Goal: Information Seeking & Learning: Learn about a topic

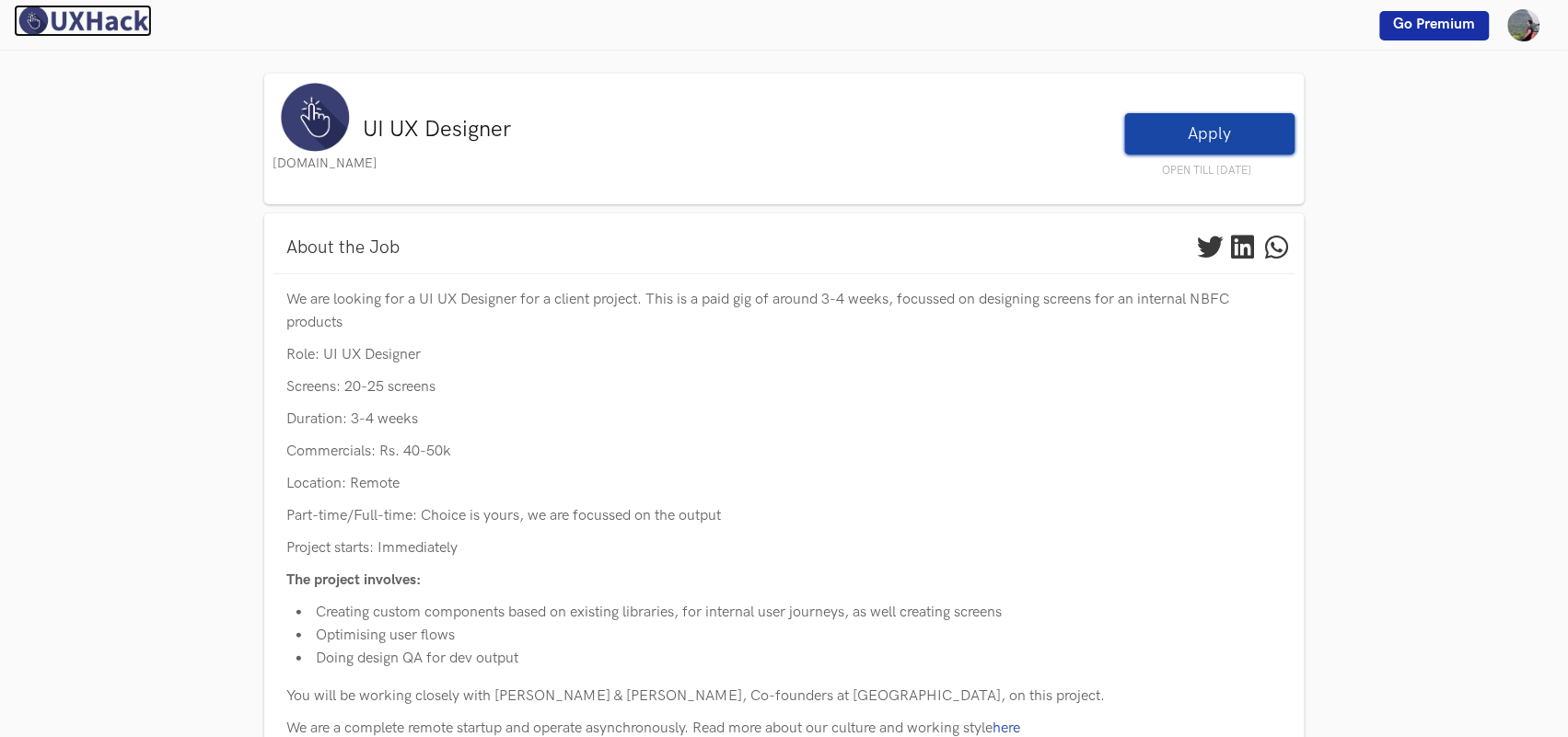
click at [70, 22] on img at bounding box center [83, 21] width 138 height 32
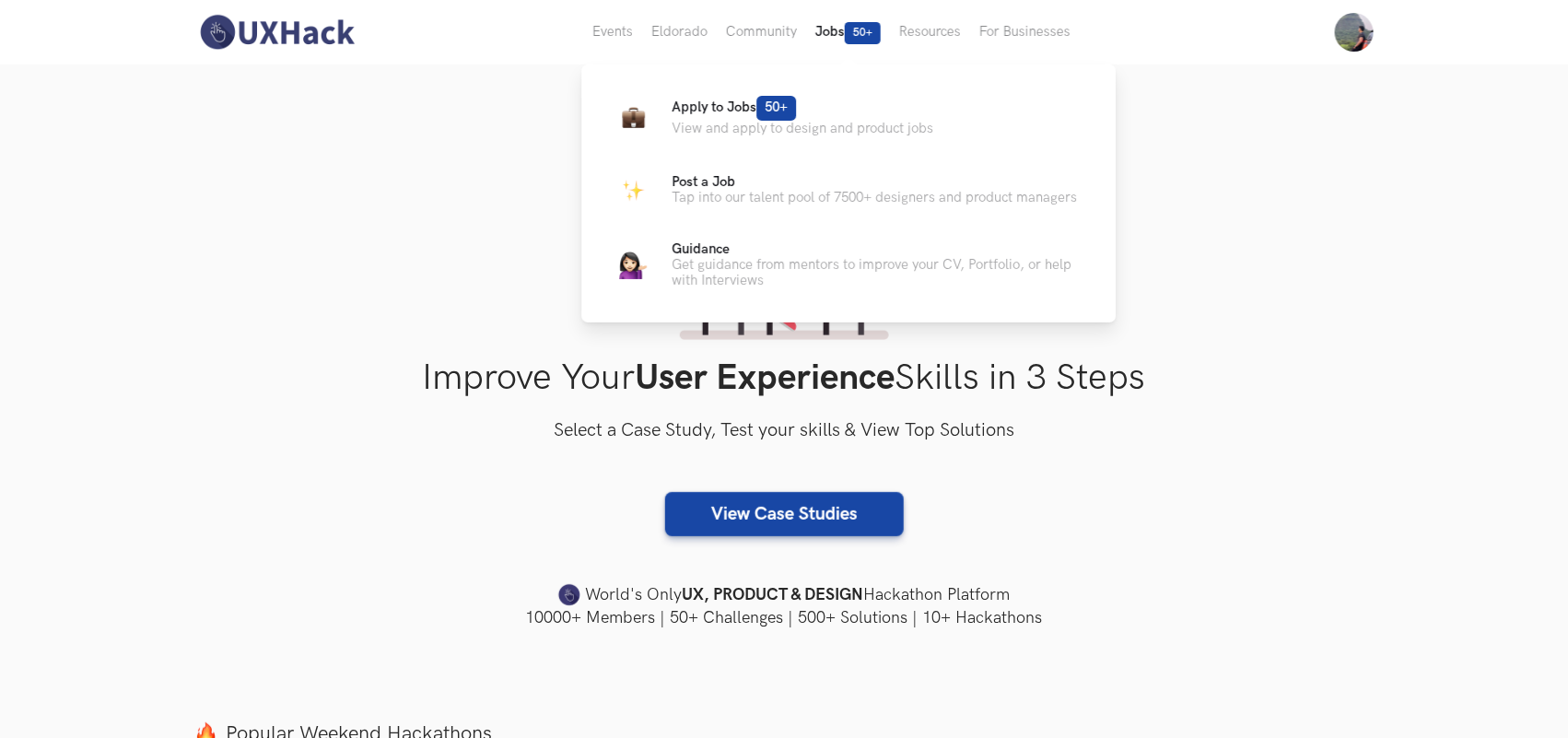
click at [825, 38] on button "Jobs 50+" at bounding box center [848, 32] width 84 height 65
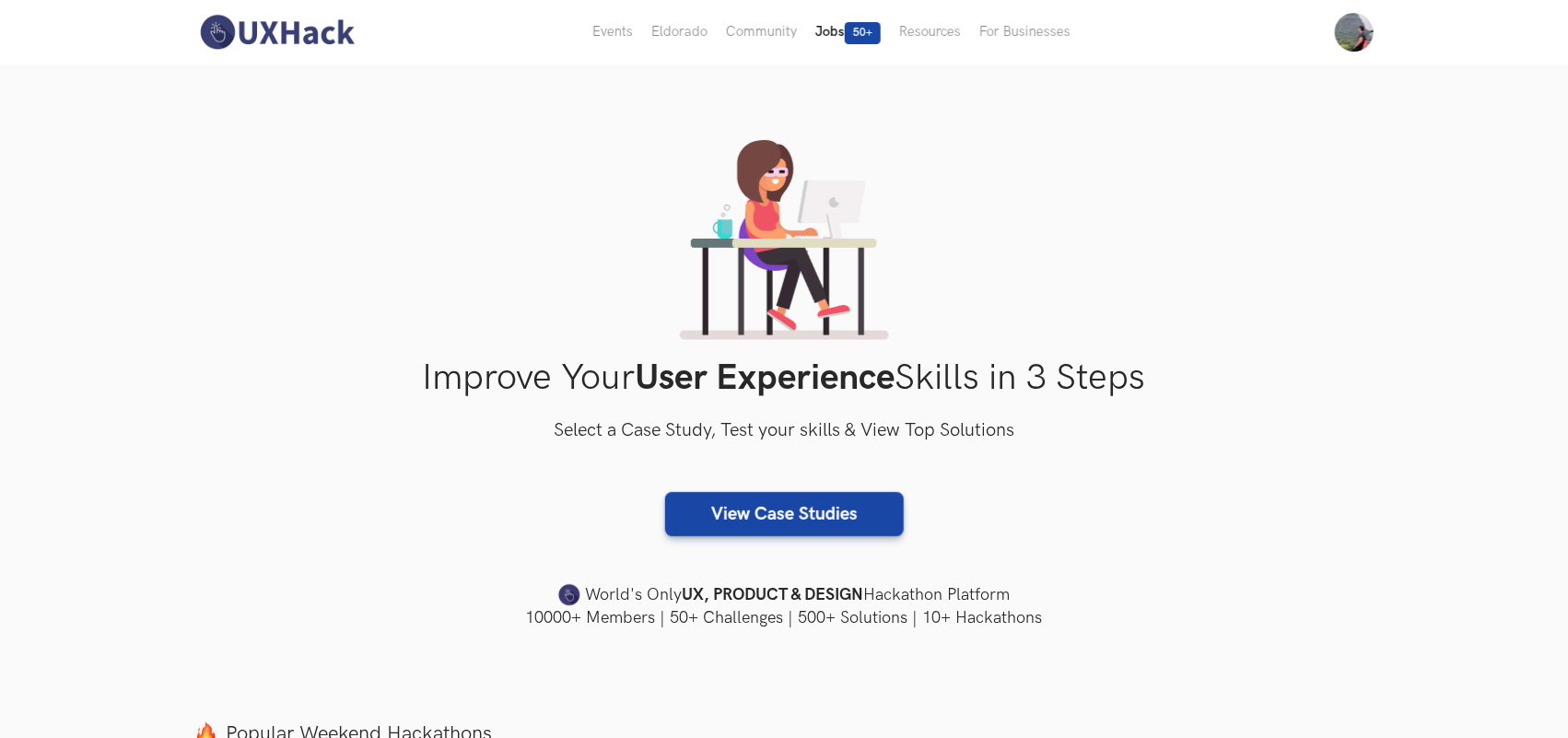
click at [827, 24] on button "Jobs 50+" at bounding box center [848, 32] width 84 height 65
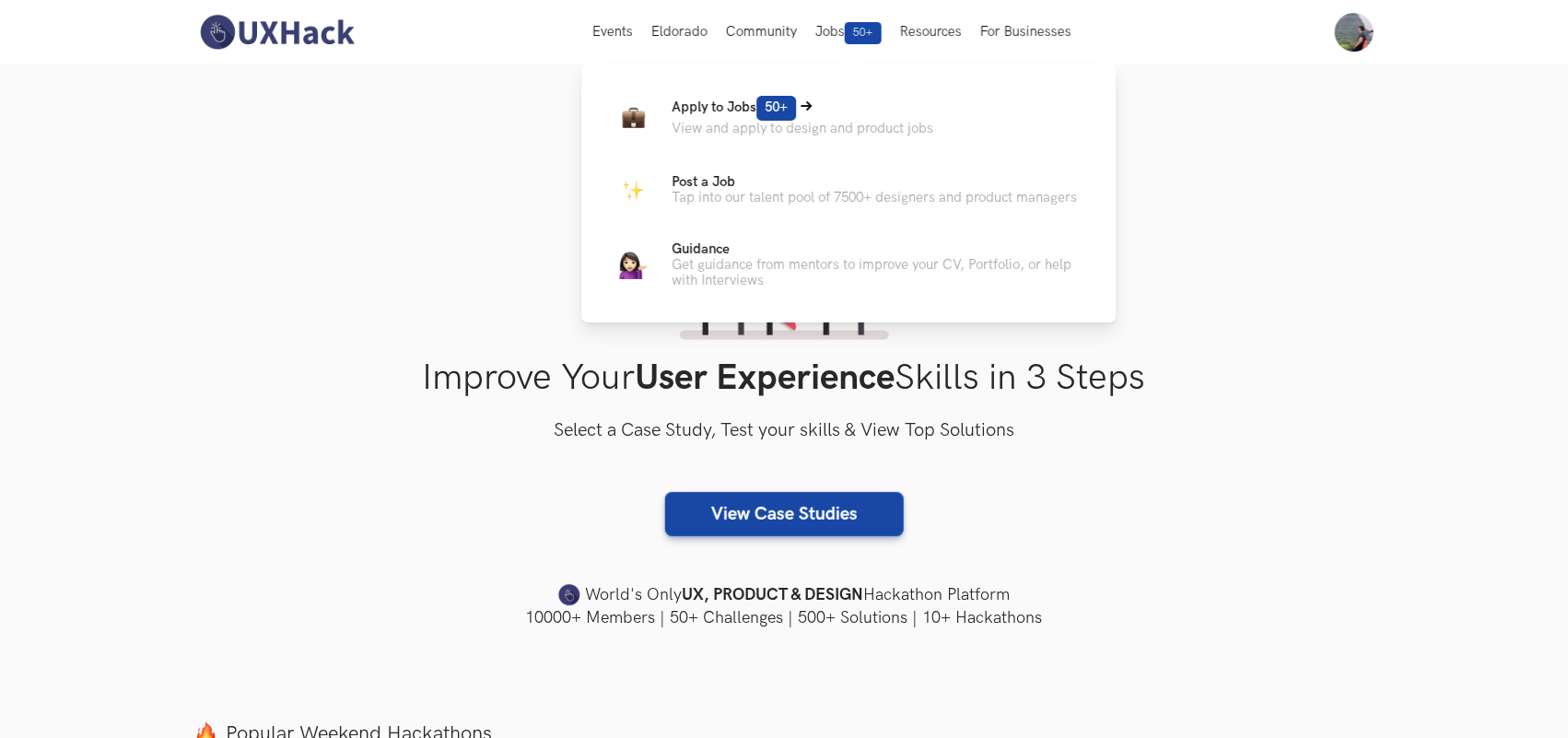
click at [803, 109] on icon at bounding box center [807, 106] width 11 height 11
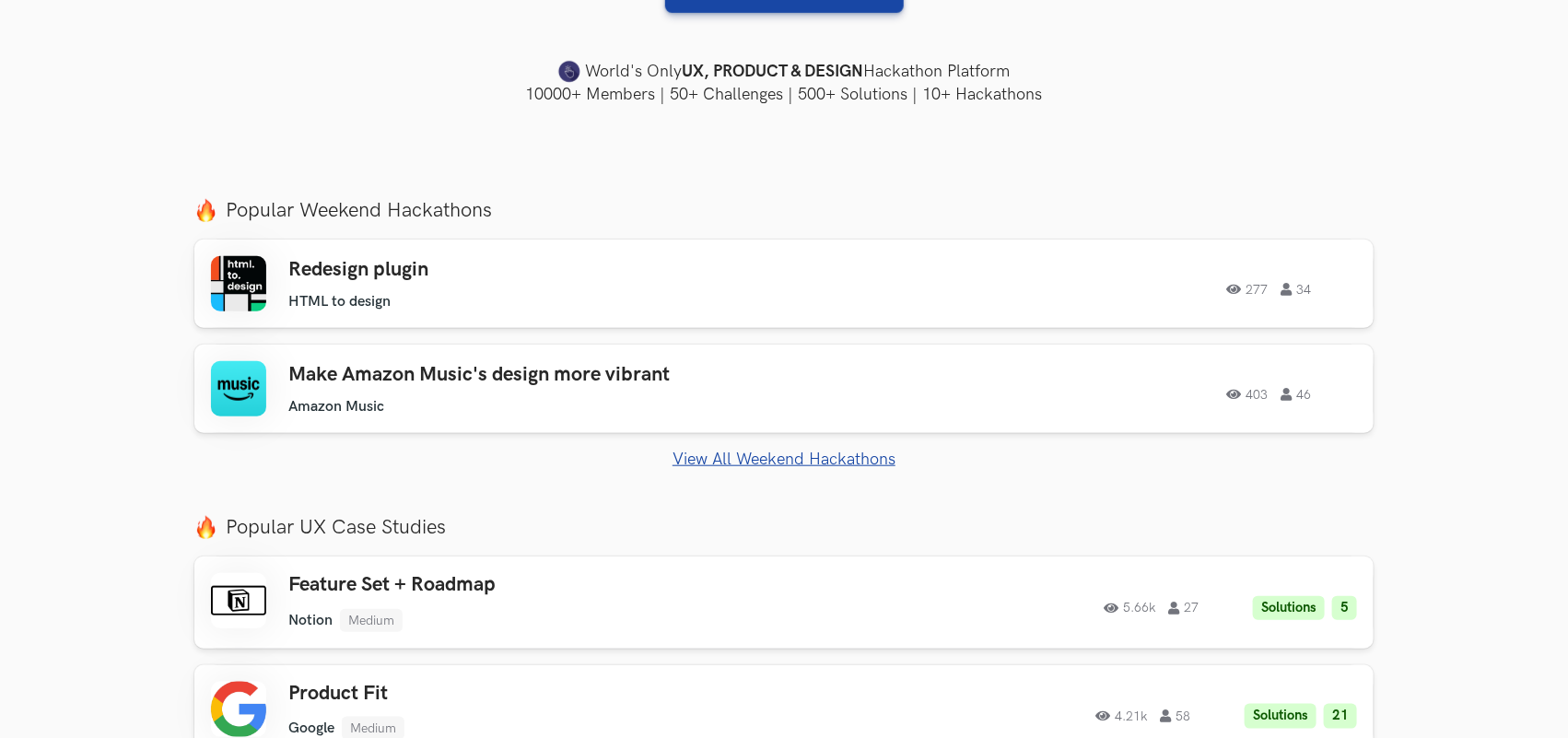
scroll to position [691, 0]
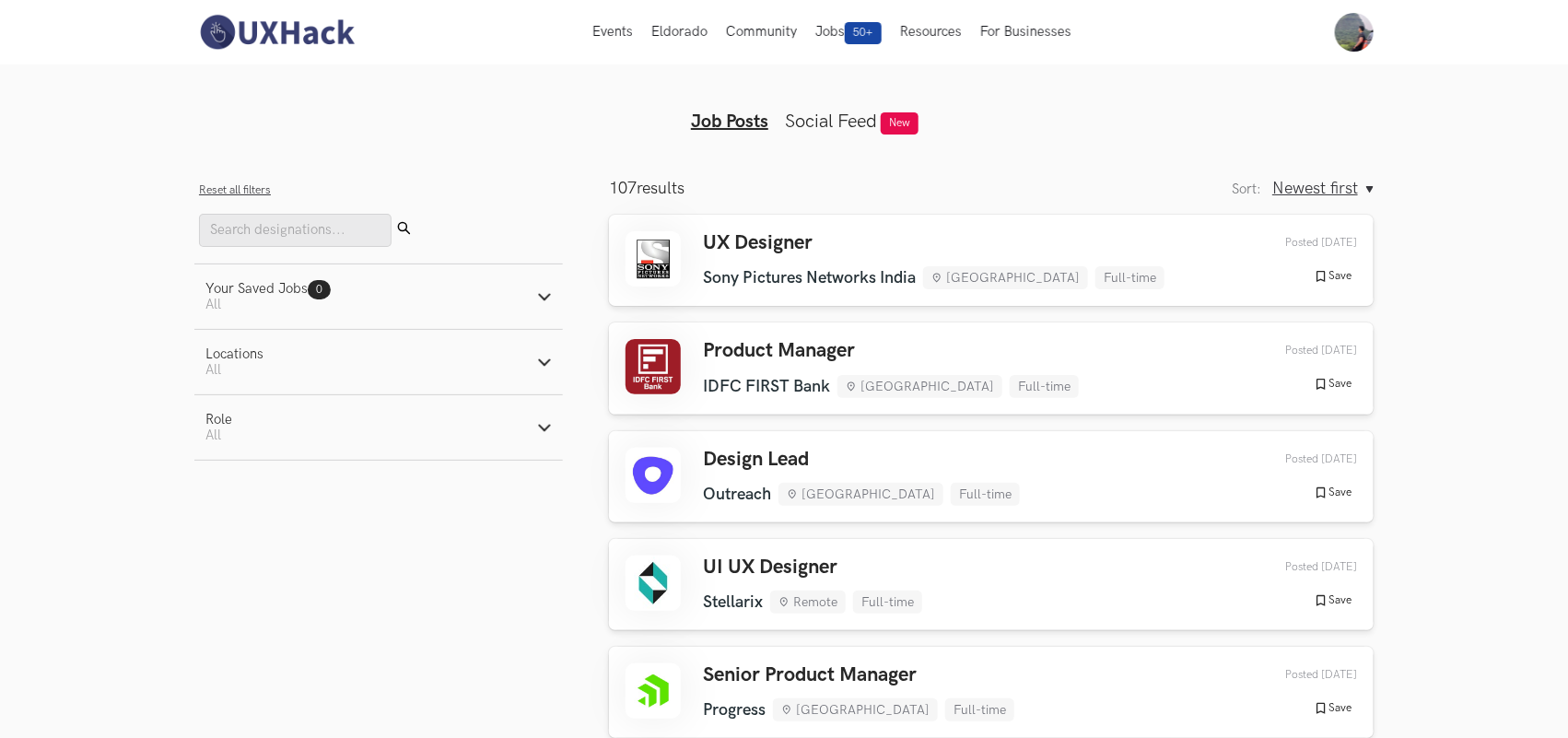
click at [509, 309] on button "Your Saved Jobs 0 Jobs Active filters: All" at bounding box center [379, 296] width 368 height 65
click at [495, 359] on button "Locations Active filters: All" at bounding box center [379, 362] width 368 height 65
click at [227, 412] on label "Remote" at bounding box center [242, 409] width 72 height 20
click at [223, 412] on input "Remote" at bounding box center [214, 409] width 18 height 18
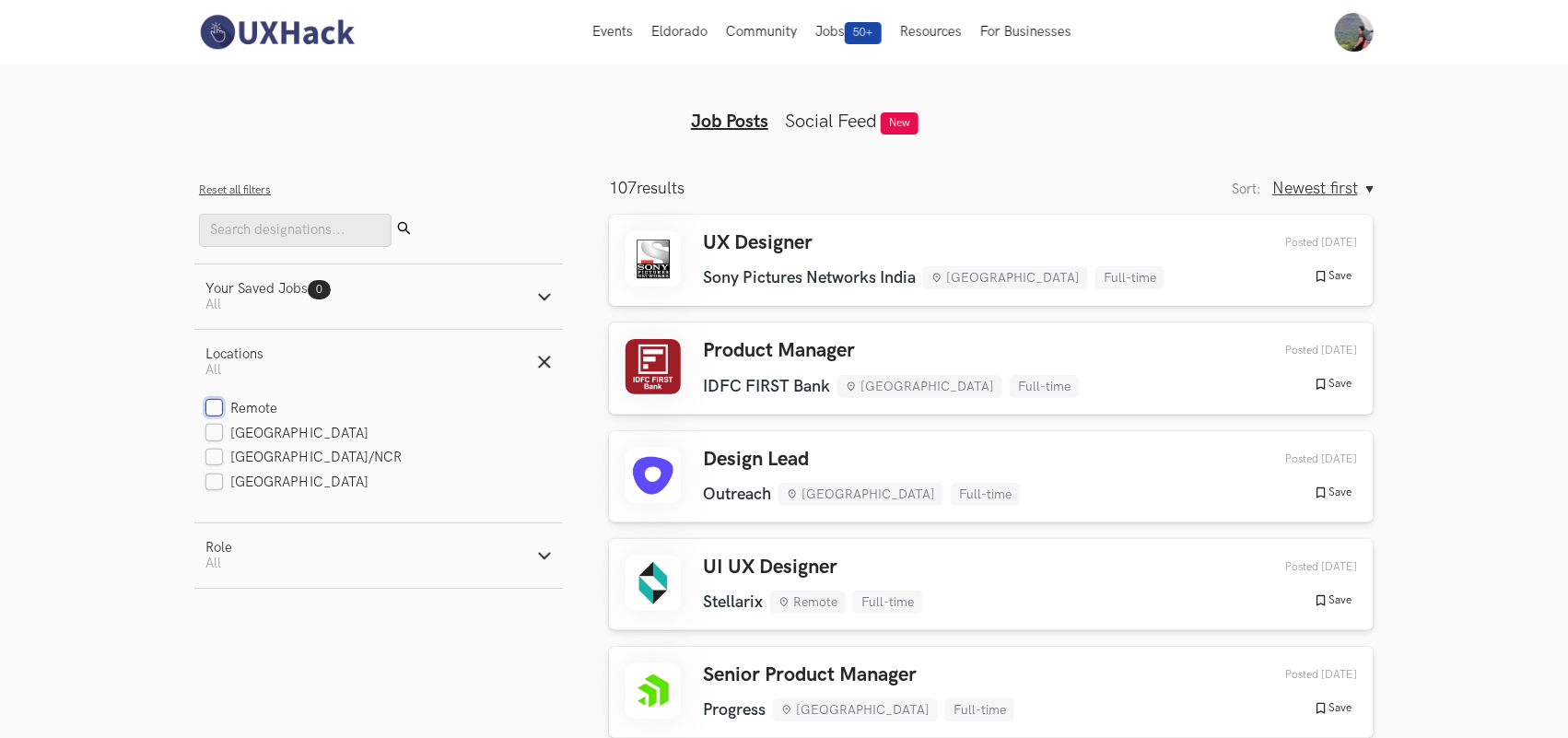
checkbox input "true"
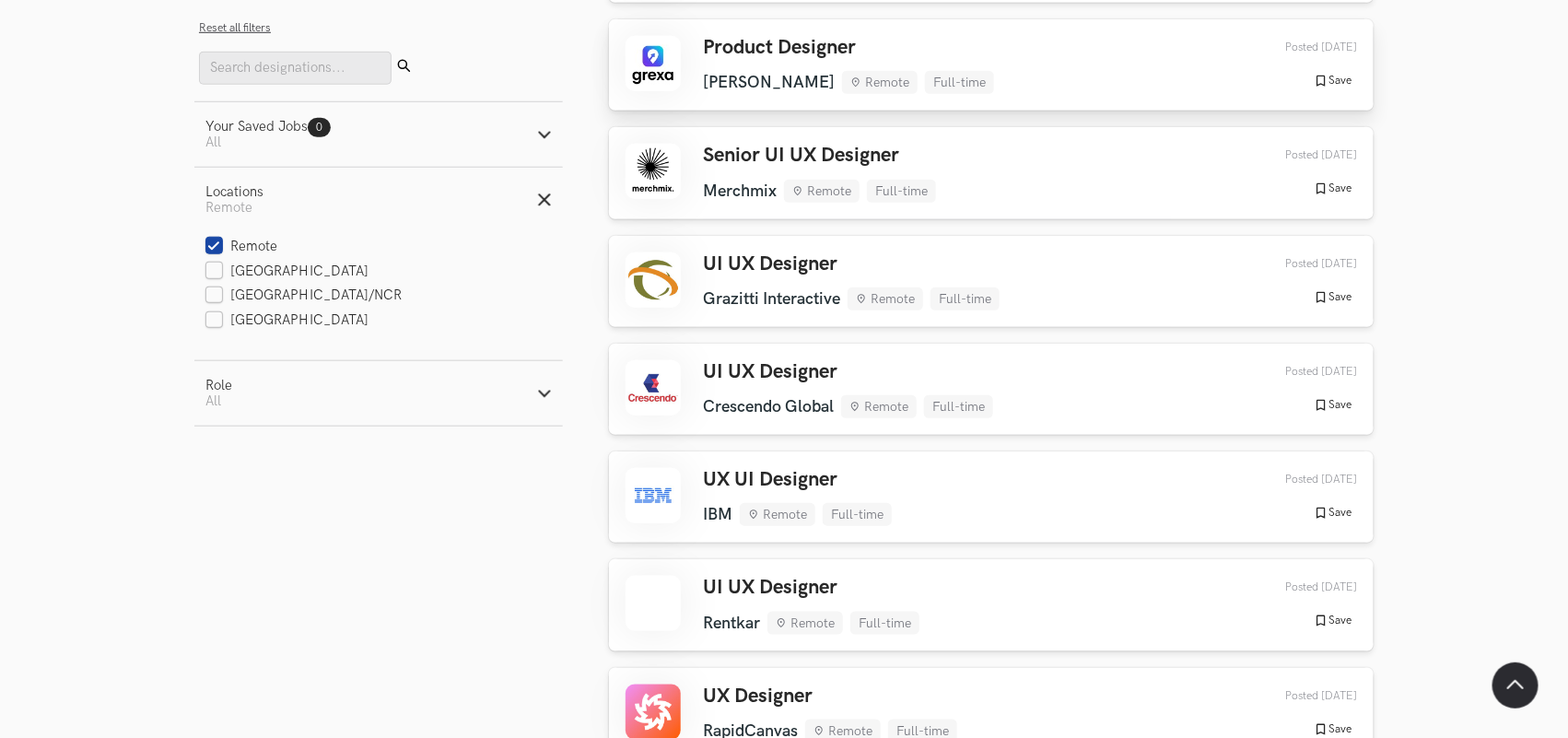
scroll to position [691, 0]
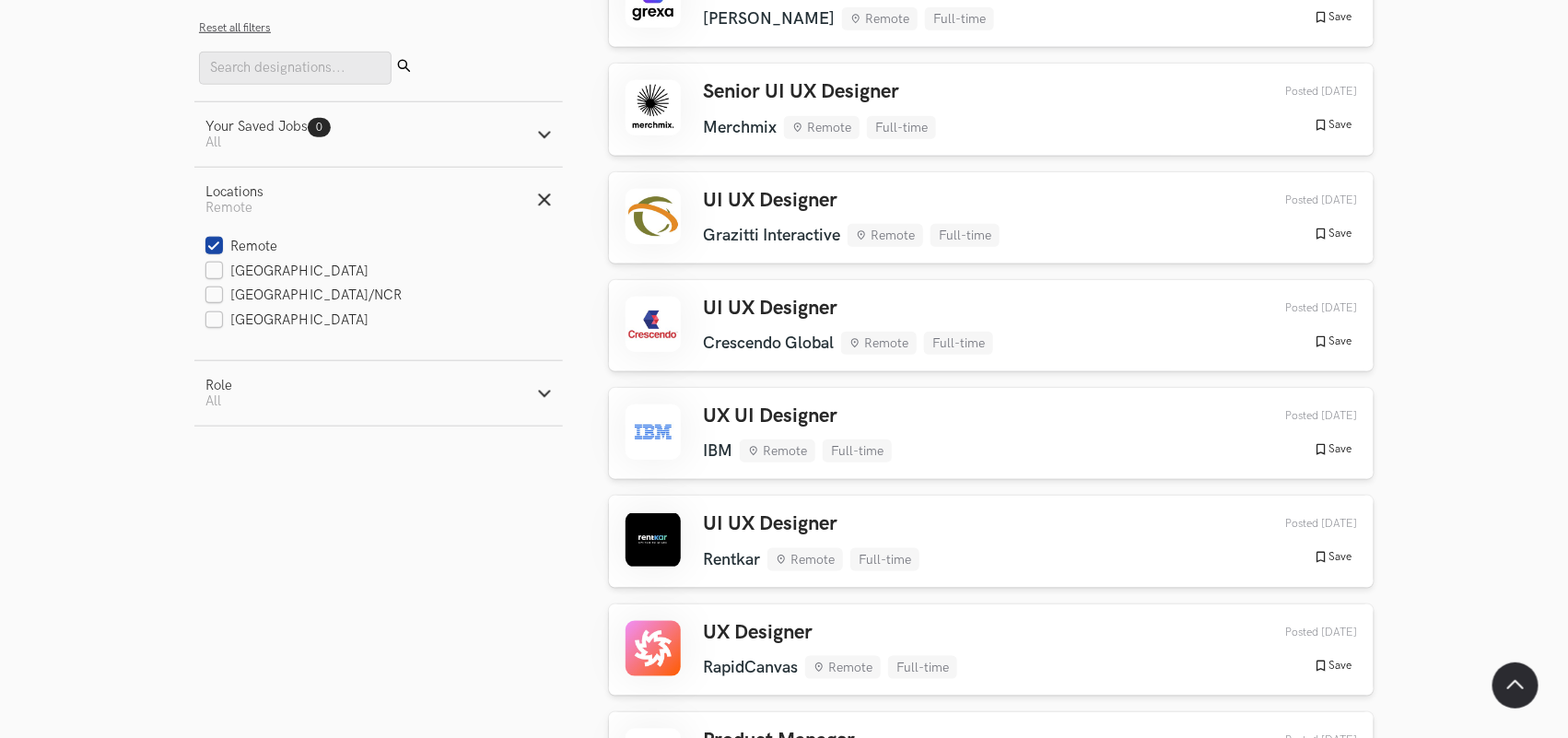
click at [250, 393] on button "Role Active filters: All" at bounding box center [379, 393] width 368 height 65
click at [328, 159] on button "Your Saved Jobs 0 Jobs Active filters: All" at bounding box center [379, 134] width 368 height 65
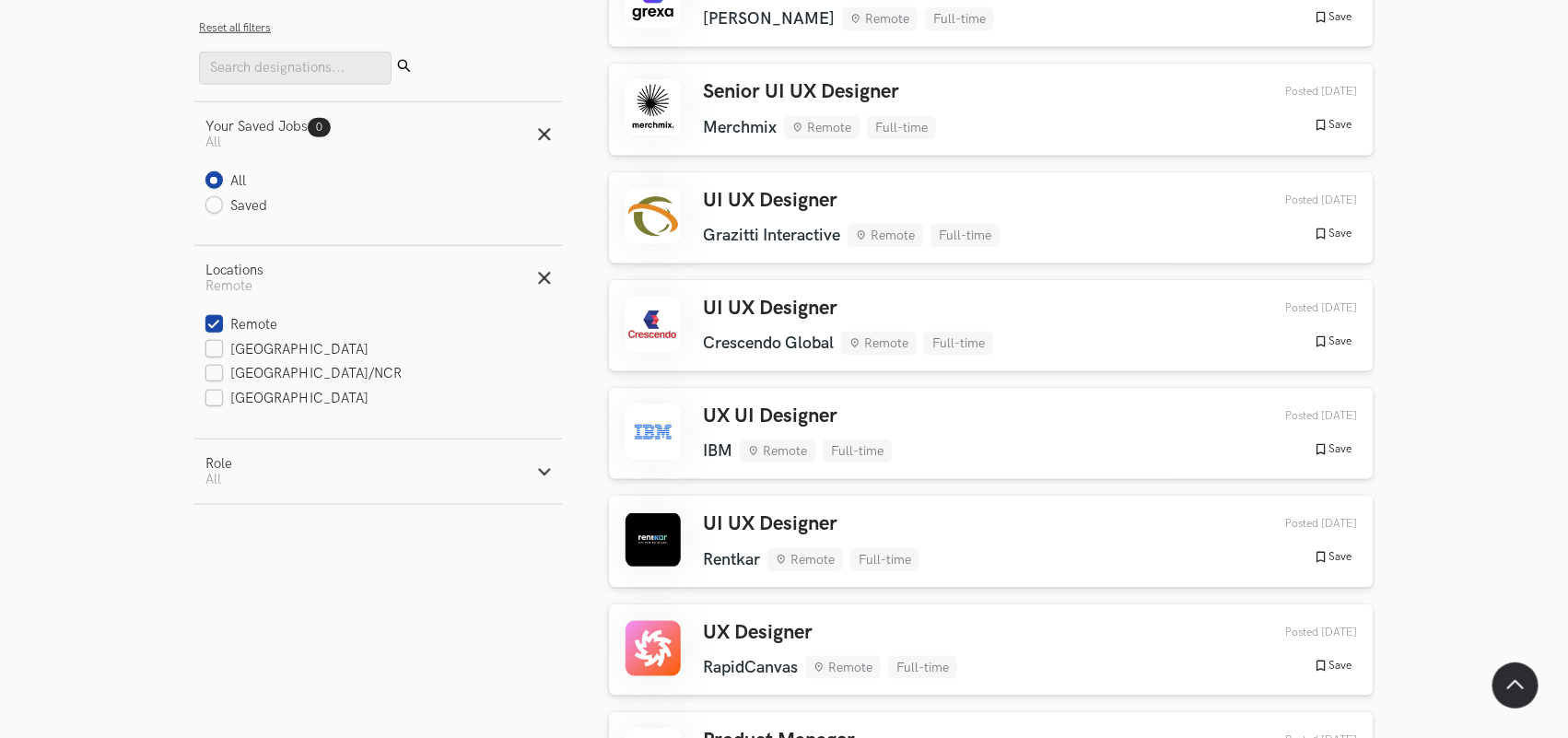
click at [328, 159] on button "Your Saved Jobs 0 Jobs Active filters: All" at bounding box center [379, 134] width 368 height 65
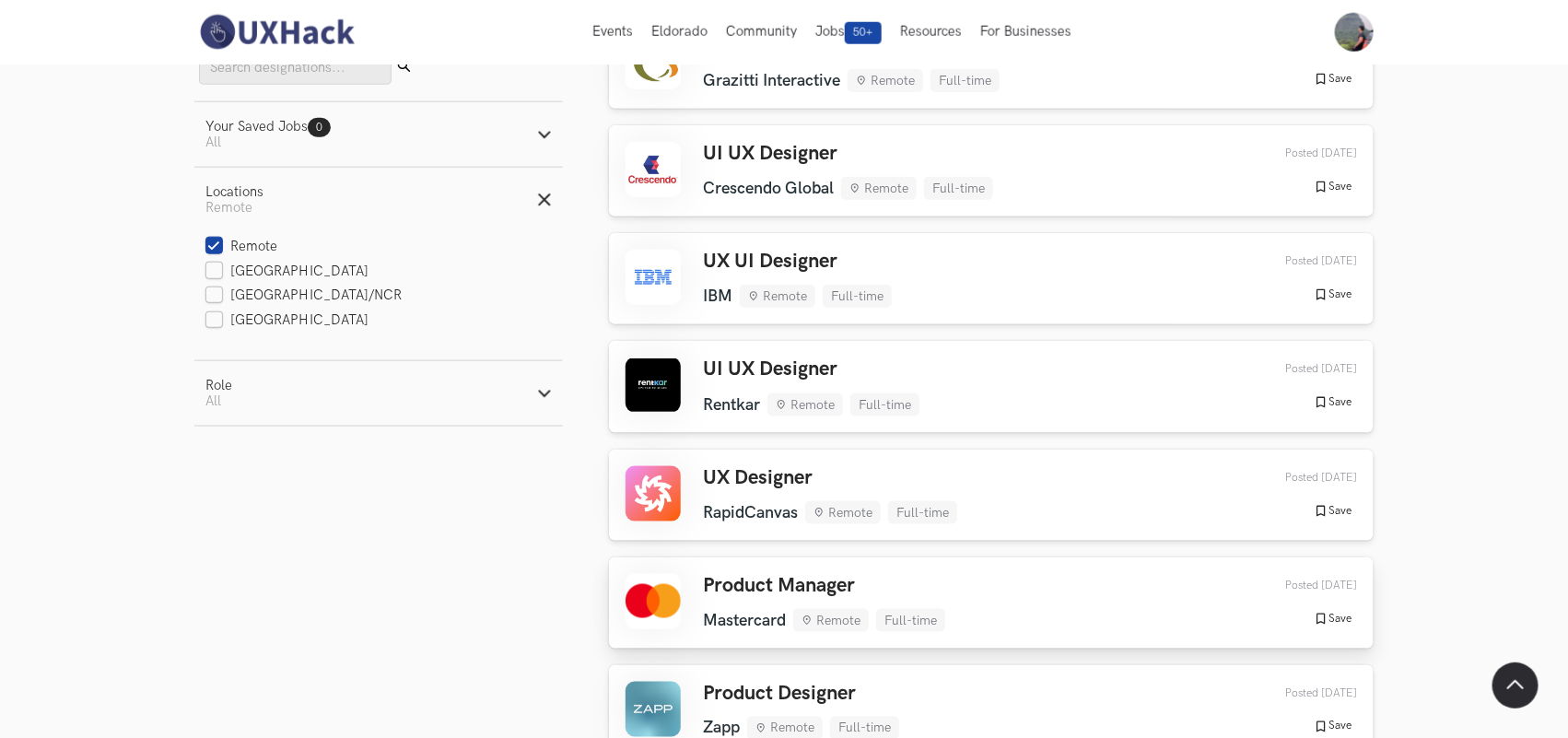
scroll to position [807, 0]
